Goal: Use online tool/utility

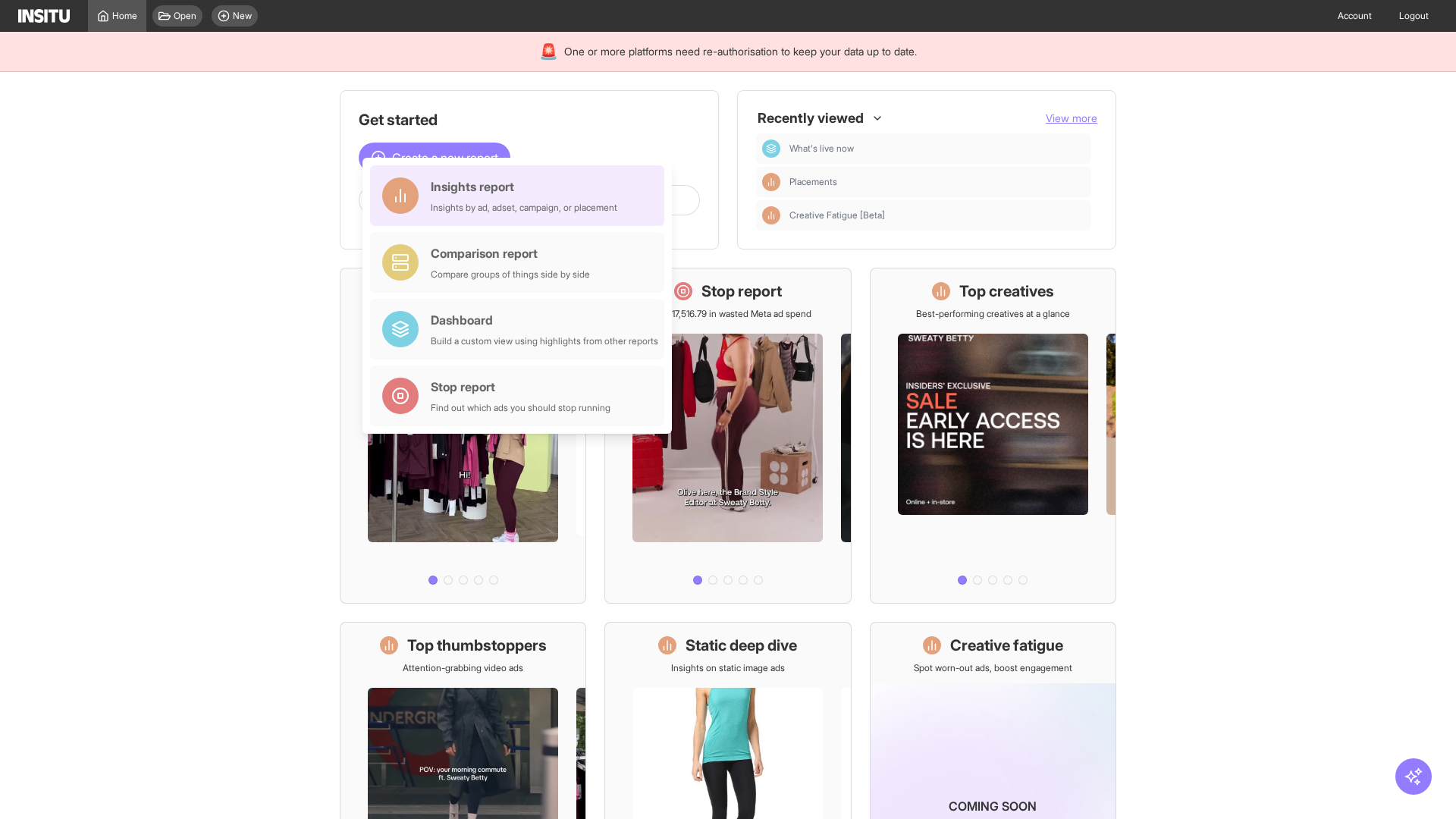
click at [521, 196] on div "Insights report Insights by ad, adset, campaign, or placement" at bounding box center [525, 196] width 187 height 36
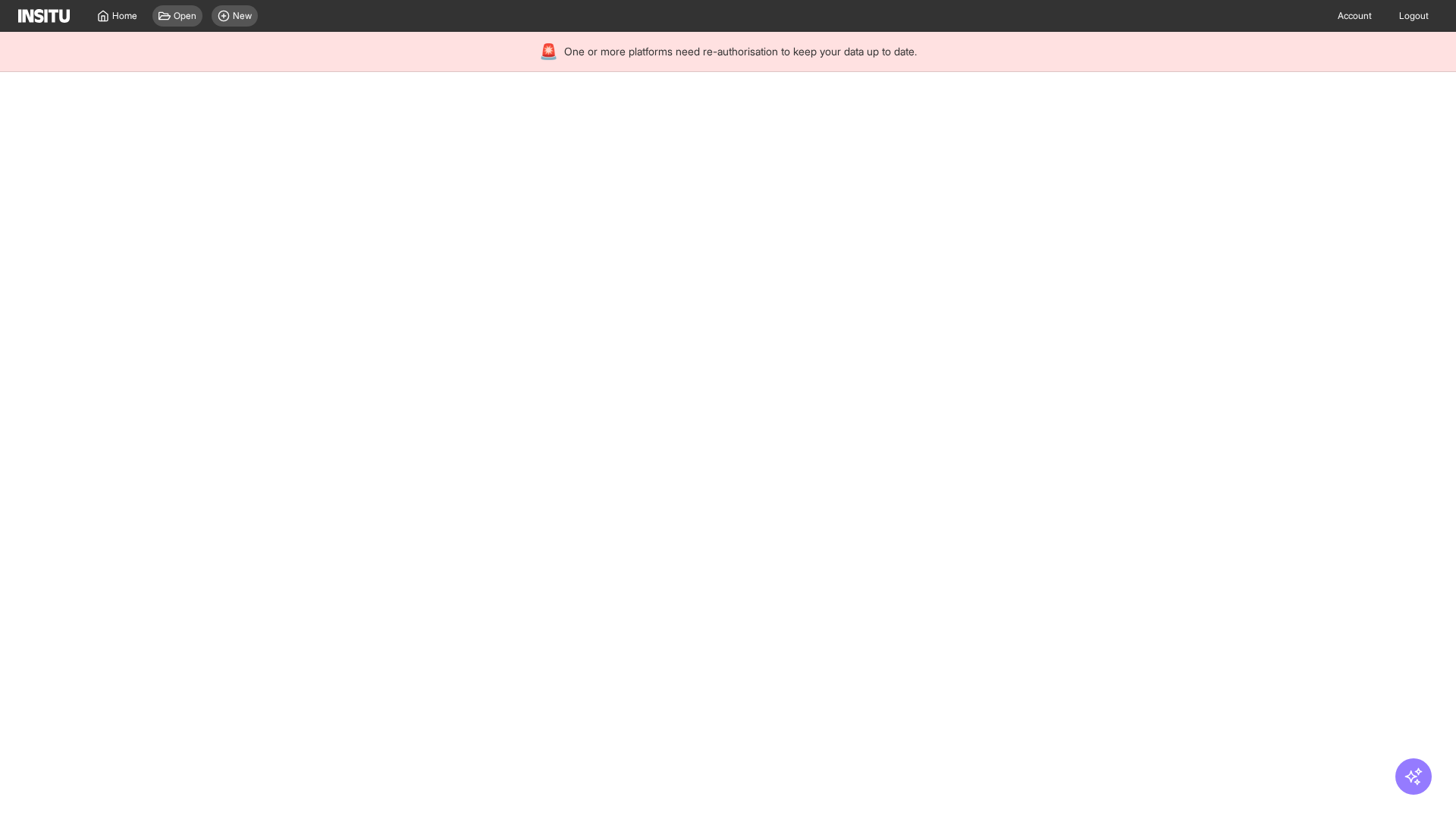
select select "**"
